Goal: Task Accomplishment & Management: Manage account settings

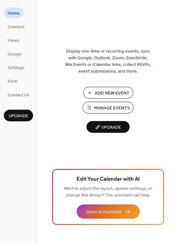
click at [103, 114] on div "Add New Event Manage Events 🚀 Upgrade" at bounding box center [107, 110] width 63 height 46
click at [105, 108] on span "Manage Events" at bounding box center [112, 108] width 36 height 7
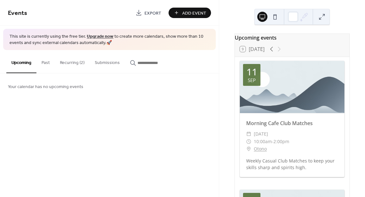
click at [69, 64] on button "Recurring (2)" at bounding box center [72, 61] width 35 height 23
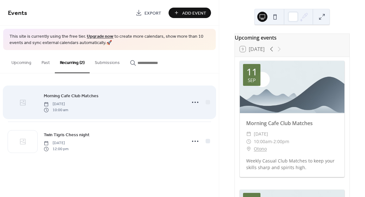
click at [23, 104] on icon at bounding box center [23, 103] width 8 height 8
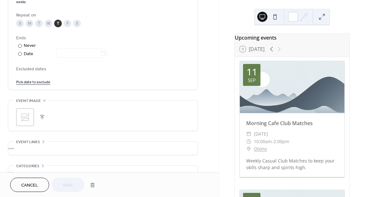
scroll to position [325, 0]
click at [26, 117] on icon at bounding box center [25, 116] width 10 height 10
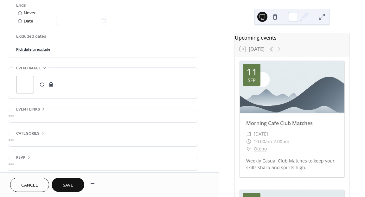
scroll to position [361, 0]
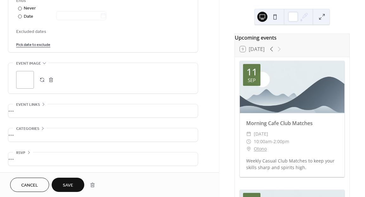
click at [52, 159] on div "•••" at bounding box center [103, 158] width 190 height 13
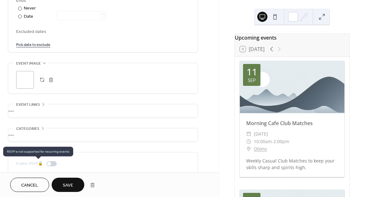
click at [49, 164] on div "Enable RSVP 🔒" at bounding box center [37, 163] width 43 height 7
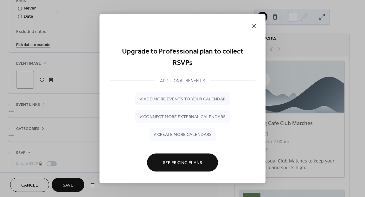
click at [255, 25] on icon at bounding box center [254, 26] width 4 height 4
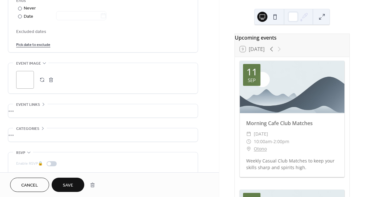
click at [65, 180] on button "Save" at bounding box center [68, 185] width 33 height 14
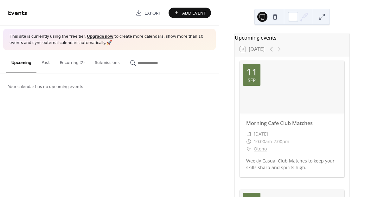
click at [67, 62] on button "Recurring (2)" at bounding box center [72, 61] width 35 height 23
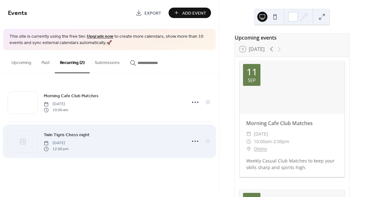
click at [75, 136] on span "Twin Tigris Chess night" at bounding box center [67, 135] width 46 height 7
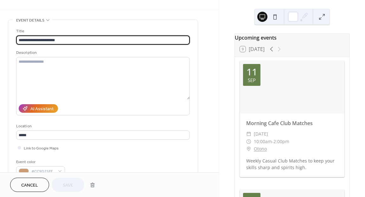
scroll to position [16, 0]
click at [272, 51] on icon at bounding box center [272, 49] width 8 height 8
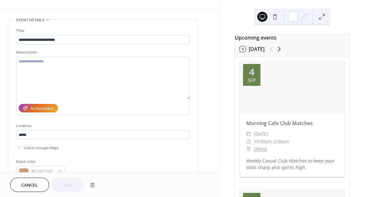
click at [281, 51] on icon at bounding box center [279, 49] width 8 height 8
click at [270, 52] on icon at bounding box center [272, 49] width 8 height 8
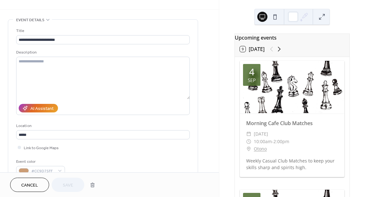
click at [283, 51] on icon at bounding box center [279, 49] width 8 height 8
click at [283, 51] on div at bounding box center [275, 49] width 15 height 8
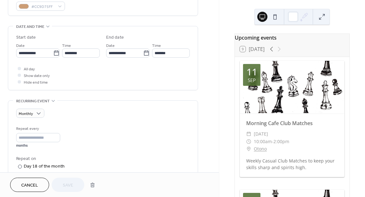
scroll to position [191, 0]
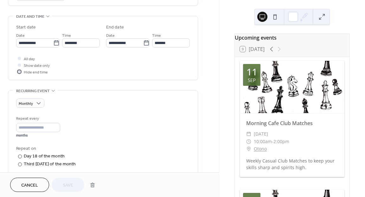
click at [20, 72] on div at bounding box center [19, 71] width 3 height 3
click at [20, 70] on div at bounding box center [19, 71] width 3 height 3
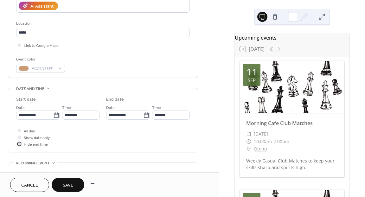
scroll to position [127, 0]
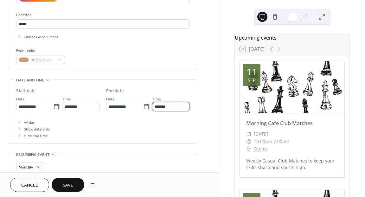
click at [167, 108] on input "*******" at bounding box center [171, 106] width 38 height 9
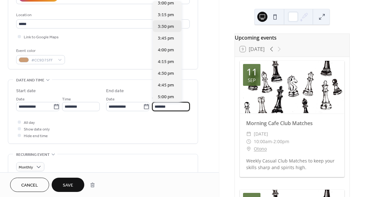
scroll to position [136, 0]
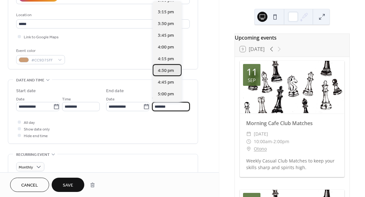
click at [161, 70] on span "4:30 pm" at bounding box center [166, 71] width 16 height 7
type input "*******"
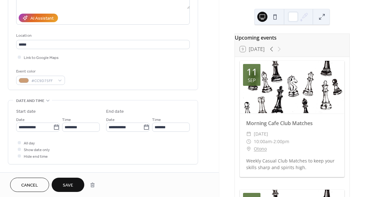
scroll to position [107, 0]
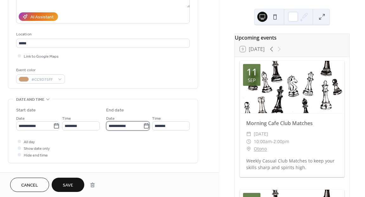
click at [111, 126] on input "**********" at bounding box center [124, 125] width 37 height 9
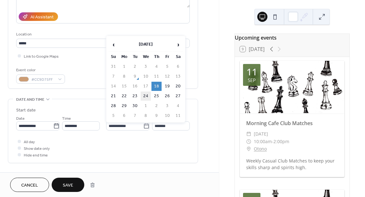
click at [146, 94] on td "24" at bounding box center [146, 96] width 10 height 9
type input "**********"
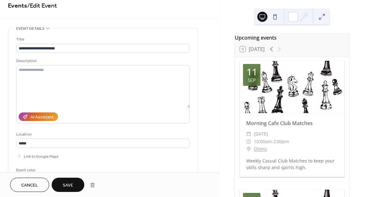
scroll to position [0, 0]
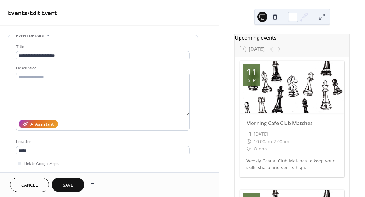
click at [69, 189] on span "Save" at bounding box center [68, 185] width 10 height 7
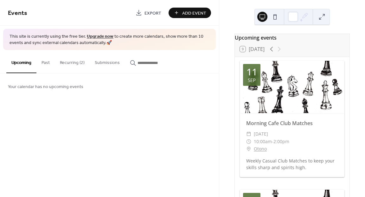
click at [66, 67] on button "Recurring (2)" at bounding box center [72, 61] width 35 height 23
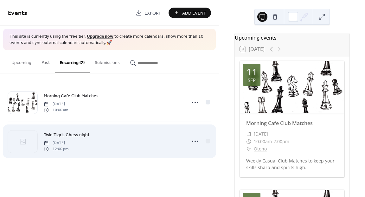
click at [81, 136] on span "Twin Tigris Chess night" at bounding box center [67, 135] width 46 height 7
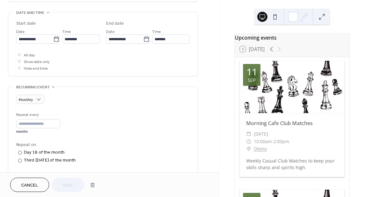
scroll to position [196, 0]
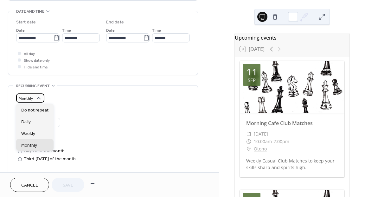
click at [32, 96] on span "Monthly" at bounding box center [26, 98] width 14 height 7
click at [36, 137] on div "Weekly" at bounding box center [34, 133] width 37 height 12
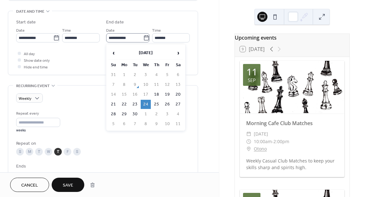
click at [143, 38] on icon at bounding box center [146, 38] width 6 height 6
click at [143, 38] on input "**********" at bounding box center [124, 37] width 37 height 9
click at [148, 103] on td "24" at bounding box center [146, 104] width 10 height 9
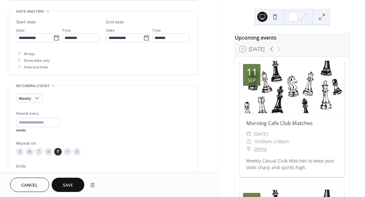
click at [66, 185] on span "Save" at bounding box center [68, 185] width 10 height 7
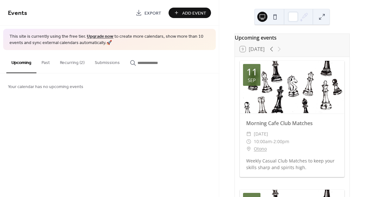
click at [74, 66] on button "Recurring (2)" at bounding box center [72, 61] width 35 height 23
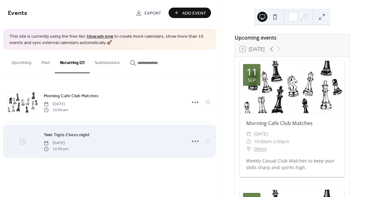
click at [79, 135] on span "Twin Tigris Chess night" at bounding box center [67, 135] width 46 height 7
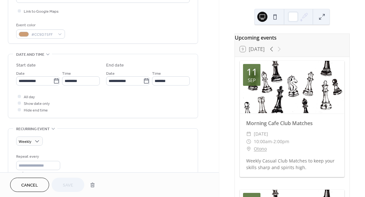
scroll to position [153, 0]
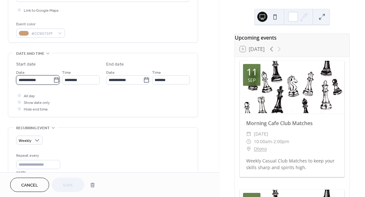
click at [44, 81] on input "**********" at bounding box center [34, 79] width 37 height 9
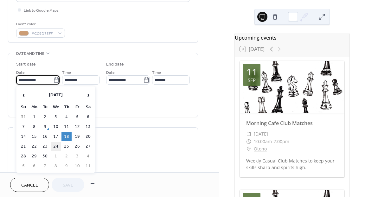
click at [58, 147] on td "24" at bounding box center [56, 146] width 10 height 9
type input "**********"
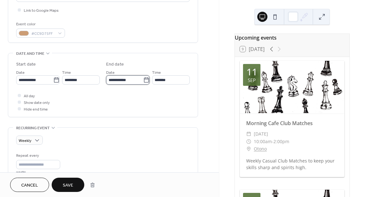
click at [109, 81] on input "**********" at bounding box center [124, 79] width 37 height 9
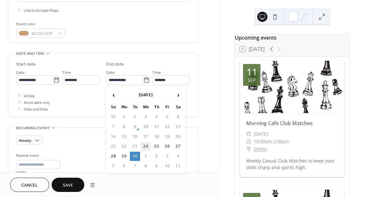
click at [147, 144] on td "24" at bounding box center [146, 146] width 10 height 9
type input "**********"
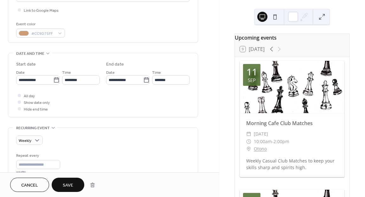
click at [63, 184] on span "Save" at bounding box center [68, 185] width 10 height 7
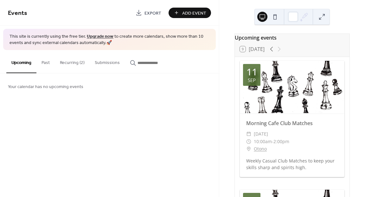
click at [79, 62] on button "Recurring (2)" at bounding box center [72, 61] width 35 height 23
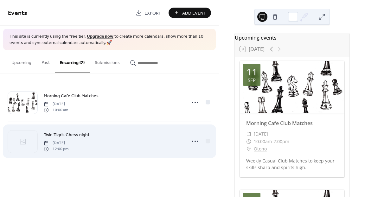
click at [68, 142] on span "[DATE]" at bounding box center [56, 143] width 25 height 6
click at [86, 126] on div "Twin Tigris Chess night Wednesday, September 24, 2025 12:00 pm" at bounding box center [109, 141] width 203 height 39
click at [65, 134] on span "Twin Tigris Chess night" at bounding box center [67, 135] width 46 height 7
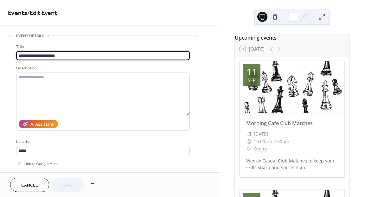
click at [65, 134] on div "**********" at bounding box center [103, 117] width 174 height 148
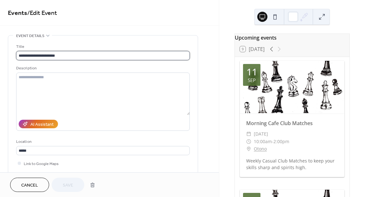
click at [58, 55] on input "**********" at bounding box center [103, 55] width 174 height 9
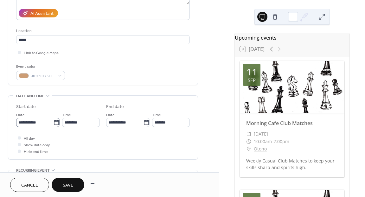
scroll to position [126, 0]
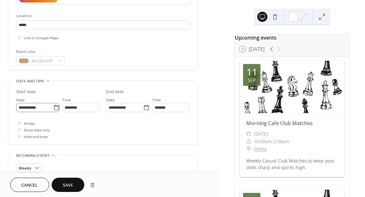
type input "**********"
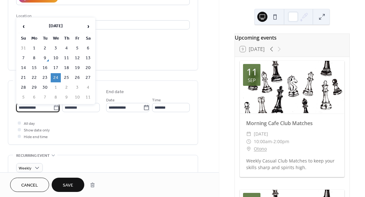
click at [29, 110] on input "**********" at bounding box center [34, 107] width 37 height 9
click at [56, 79] on td "24" at bounding box center [56, 77] width 10 height 9
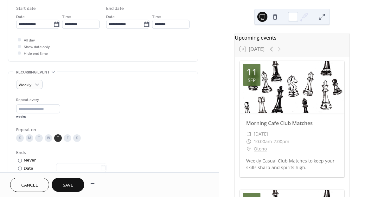
scroll to position [226, 0]
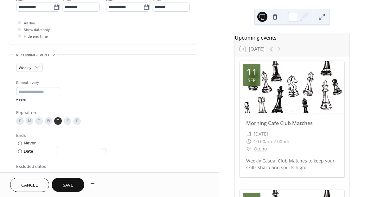
click at [64, 186] on span "Save" at bounding box center [68, 185] width 10 height 7
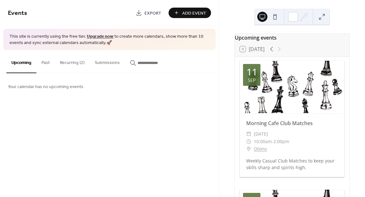
click at [80, 62] on button "Recurring (2)" at bounding box center [72, 61] width 35 height 23
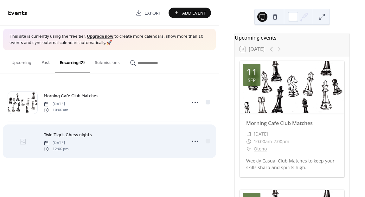
click at [34, 138] on div at bounding box center [22, 142] width 29 height 22
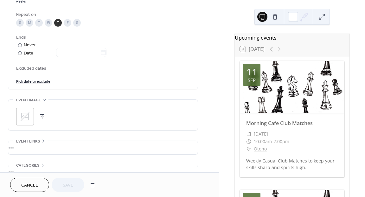
scroll to position [382, 0]
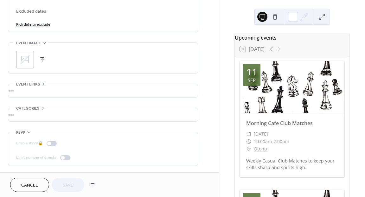
click at [25, 59] on icon at bounding box center [25, 59] width 9 height 9
click at [68, 191] on button "Save" at bounding box center [68, 185] width 33 height 14
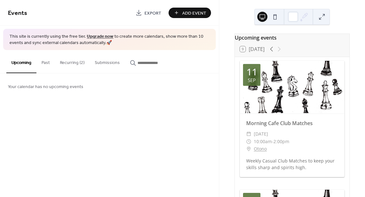
click at [74, 60] on button "Recurring (2)" at bounding box center [72, 61] width 35 height 23
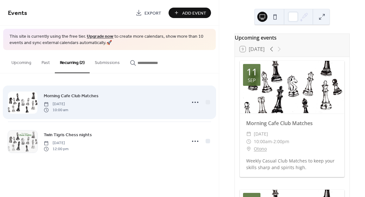
click at [25, 105] on div at bounding box center [22, 103] width 29 height 22
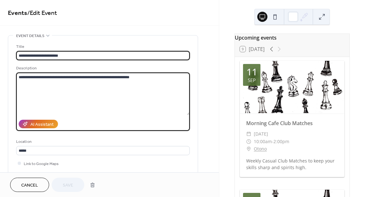
click at [25, 105] on textarea "**********" at bounding box center [103, 94] width 174 height 42
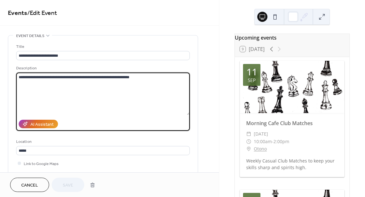
click at [299, 19] on div at bounding box center [298, 16] width 21 height 15
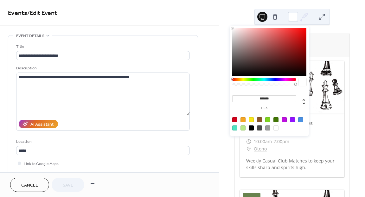
click at [261, 80] on div at bounding box center [264, 79] width 64 height 3
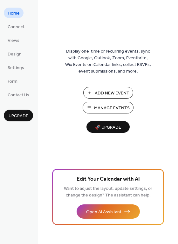
click at [100, 111] on span "Manage Events" at bounding box center [112, 108] width 36 height 7
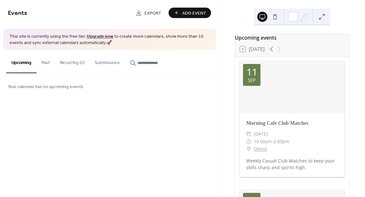
click at [103, 63] on button "Submissions" at bounding box center [107, 61] width 35 height 23
click at [185, 20] on div "Events Export Add Event" at bounding box center [109, 13] width 219 height 26
click at [185, 15] on span "Add Event" at bounding box center [194, 13] width 24 height 7
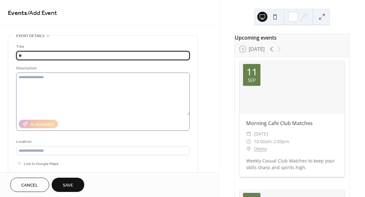
type input "*"
type input "**********"
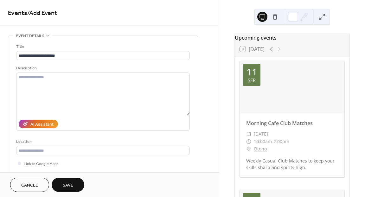
click at [39, 72] on div "Description" at bounding box center [103, 98] width 174 height 66
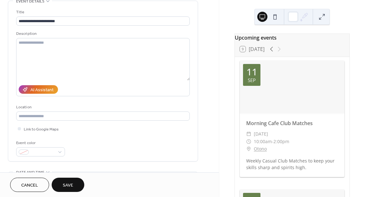
scroll to position [46, 0]
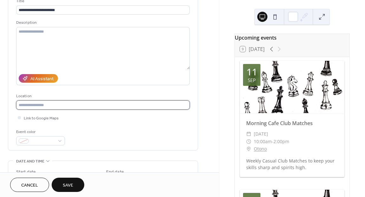
click at [38, 106] on input "text" at bounding box center [103, 104] width 174 height 9
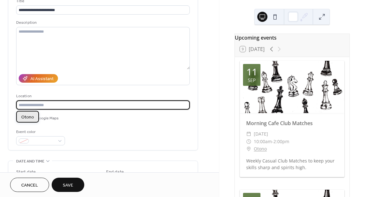
click at [29, 117] on span "Otono" at bounding box center [27, 117] width 13 height 7
type input "*****"
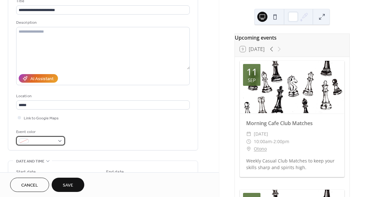
click at [36, 140] on span at bounding box center [42, 141] width 23 height 7
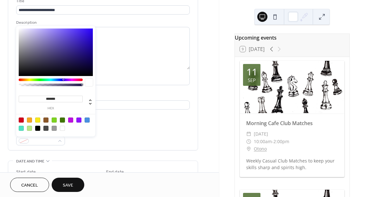
click at [46, 127] on div at bounding box center [45, 128] width 5 height 5
type input "*******"
click at [76, 149] on div "**********" at bounding box center [103, 70] width 174 height 160
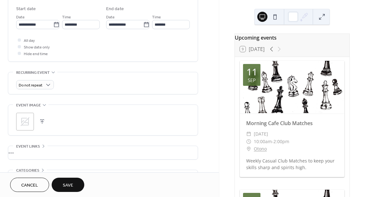
scroll to position [222, 0]
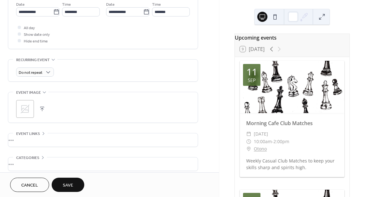
click at [31, 108] on div ";" at bounding box center [25, 109] width 18 height 18
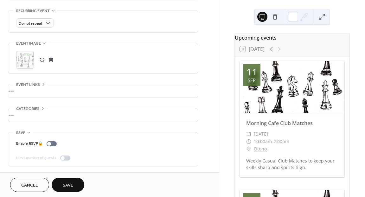
scroll to position [271, 0]
click at [43, 87] on div "•••" at bounding box center [103, 90] width 190 height 13
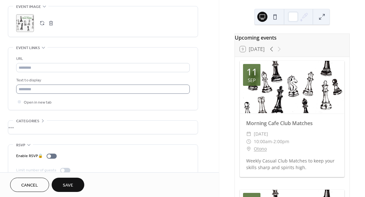
scroll to position [320, 0]
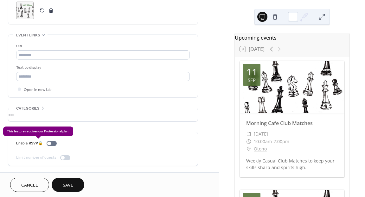
click at [47, 144] on div "Enable RSVP 🔒" at bounding box center [37, 143] width 43 height 7
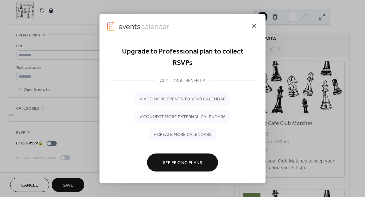
click at [257, 24] on icon at bounding box center [254, 26] width 8 height 8
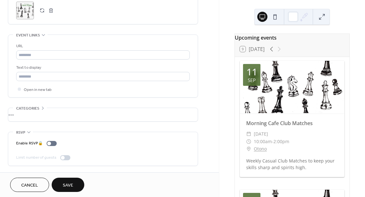
click at [64, 158] on div at bounding box center [65, 157] width 10 height 5
click at [64, 158] on div at bounding box center [63, 158] width 4 height 4
click at [61, 158] on div at bounding box center [63, 158] width 4 height 4
drag, startPoint x: 61, startPoint y: 158, endPoint x: 77, endPoint y: 157, distance: 16.2
click at [77, 157] on div "Limit number of guests" at bounding box center [103, 157] width 174 height 7
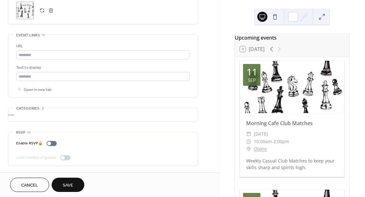
click at [66, 182] on span "Save" at bounding box center [68, 185] width 10 height 7
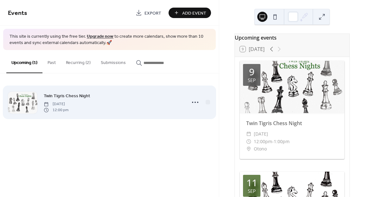
click at [68, 102] on span "Tuesday, September 9, 2025" at bounding box center [56, 104] width 25 height 6
click at [68, 99] on span "Twin Tigris Chess Night" at bounding box center [67, 96] width 47 height 7
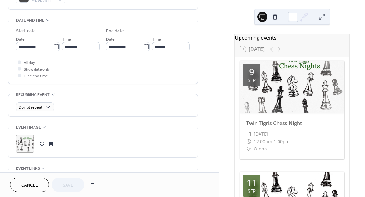
scroll to position [182, 0]
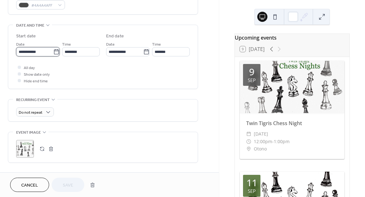
click at [43, 49] on input "**********" at bounding box center [34, 51] width 37 height 9
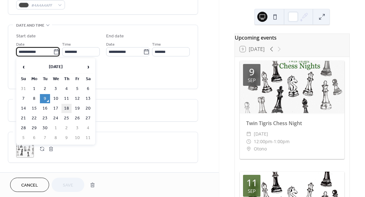
click at [68, 108] on td "18" at bounding box center [66, 108] width 10 height 9
type input "**********"
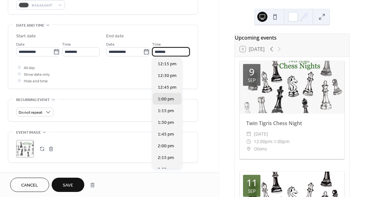
click at [159, 53] on input "*******" at bounding box center [171, 51] width 38 height 9
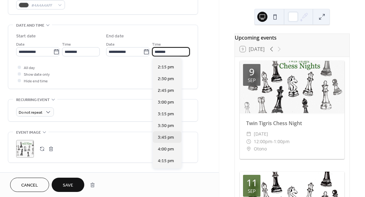
scroll to position [100, 0]
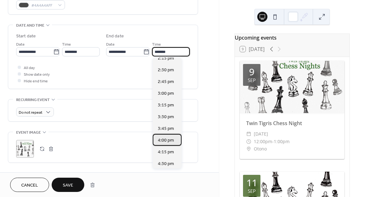
click at [165, 141] on span "4:00 pm" at bounding box center [166, 140] width 16 height 7
type input "*******"
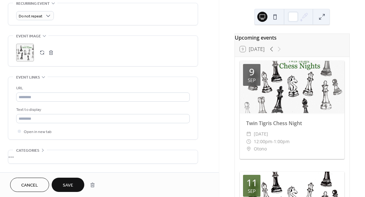
scroll to position [280, 0]
click at [64, 185] on span "Save" at bounding box center [68, 185] width 10 height 7
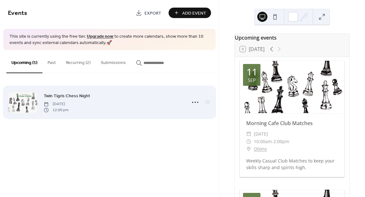
click at [68, 105] on span "[DATE]" at bounding box center [56, 104] width 25 height 6
click at [78, 94] on span "Twin Tigris Chess Night" at bounding box center [67, 96] width 47 height 7
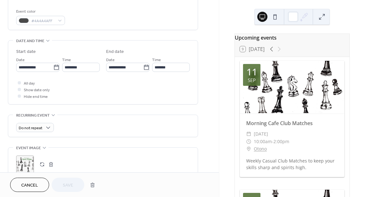
scroll to position [163, 0]
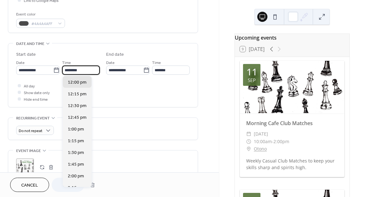
click at [80, 73] on input "********" at bounding box center [81, 70] width 38 height 9
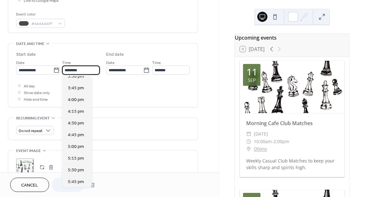
scroll to position [734, 0]
click at [73, 97] on span "4:00 pm" at bounding box center [76, 99] width 16 height 7
type input "*******"
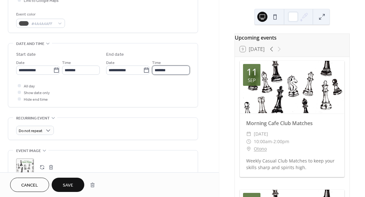
click at [165, 66] on input "*******" at bounding box center [171, 70] width 38 height 9
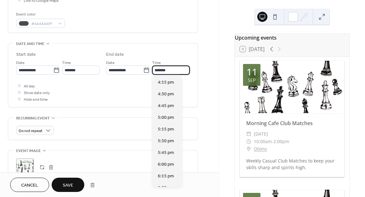
scroll to position [176, 0]
click at [166, 133] on span "9:00 pm" at bounding box center [166, 129] width 16 height 7
type input "*******"
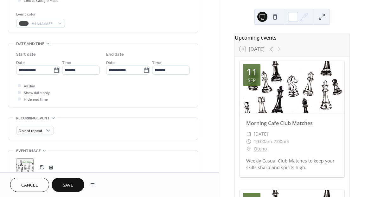
scroll to position [197, 0]
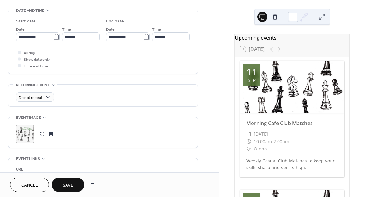
click at [69, 184] on span "Save" at bounding box center [68, 185] width 10 height 7
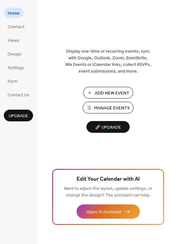
click at [109, 96] on span "Add New Event" at bounding box center [111, 93] width 35 height 7
click at [93, 106] on button "Manage Events" at bounding box center [107, 108] width 51 height 12
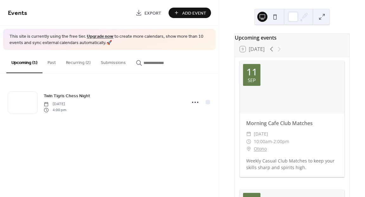
click at [78, 57] on button "Recurring (2)" at bounding box center [78, 61] width 35 height 23
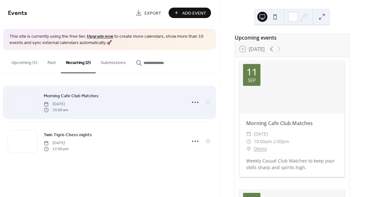
click at [95, 117] on div "Morning Cafe Club Matches [DATE] 10:00 am" at bounding box center [109, 102] width 203 height 39
click at [87, 96] on span "Morning Cafe Club Matches" at bounding box center [71, 96] width 55 height 7
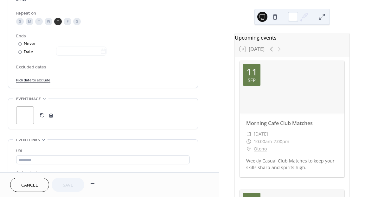
scroll to position [333, 0]
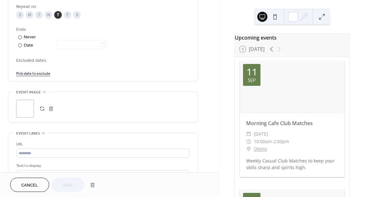
click at [34, 62] on span "Excluded dates" at bounding box center [103, 60] width 174 height 7
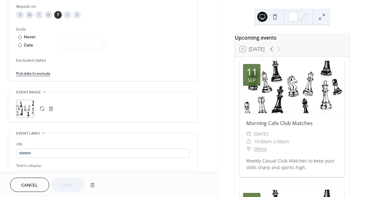
click at [33, 74] on link "Pick date to exclude" at bounding box center [33, 73] width 34 height 7
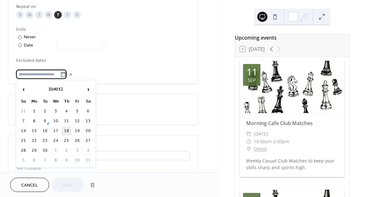
click at [65, 131] on td "18" at bounding box center [66, 130] width 10 height 9
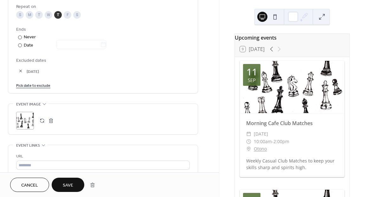
click at [69, 184] on span "Save" at bounding box center [68, 185] width 10 height 7
